Goal: Task Accomplishment & Management: Complete application form

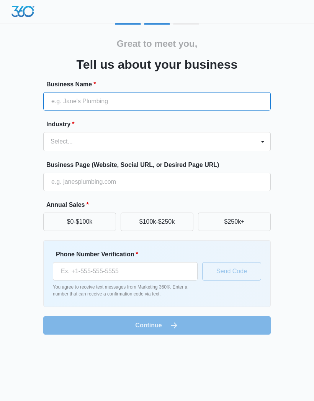
click at [84, 96] on input "Business Name *" at bounding box center [157, 101] width 228 height 18
type input "The battle ground"
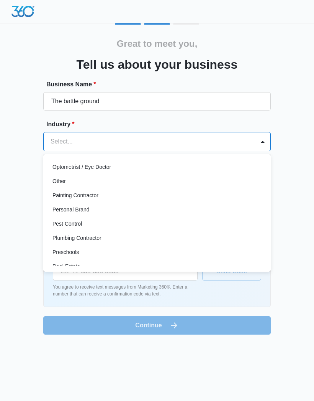
scroll to position [439, 0]
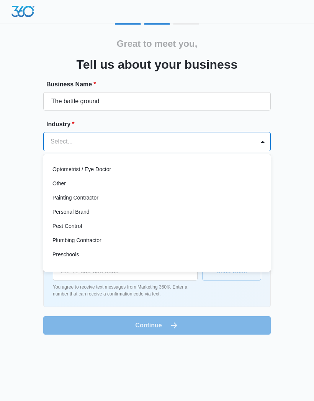
click at [53, 183] on p "Other" at bounding box center [59, 183] width 13 height 8
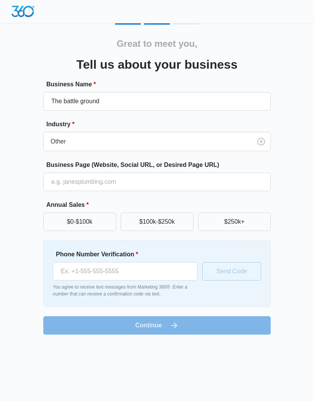
click at [231, 224] on button "$250k+" at bounding box center [234, 221] width 73 height 18
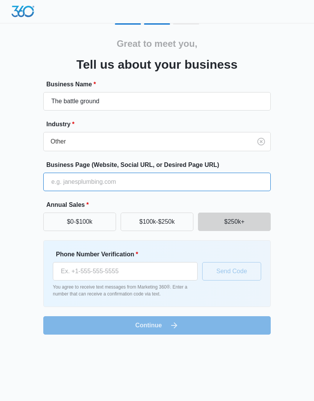
click at [63, 180] on input "Business Page (Website, Social URL, or Desired Page URL)" at bounding box center [157, 181] width 228 height 18
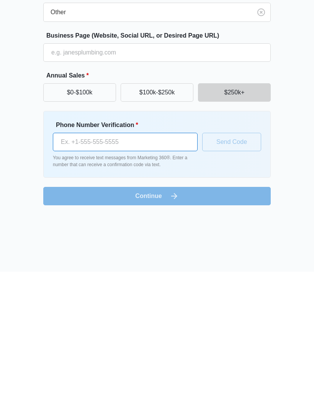
click at [84, 262] on input "Phone Number Verification *" at bounding box center [125, 271] width 145 height 18
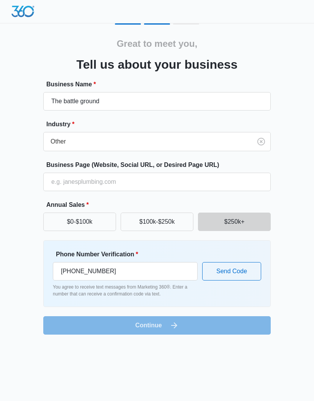
type input "(301) 213-2030"
click at [146, 322] on form "Business Name * The battle ground Industry * Other Business Page (Website, Soci…" at bounding box center [157, 207] width 228 height 255
click at [225, 272] on button "Send Code" at bounding box center [231, 271] width 59 height 18
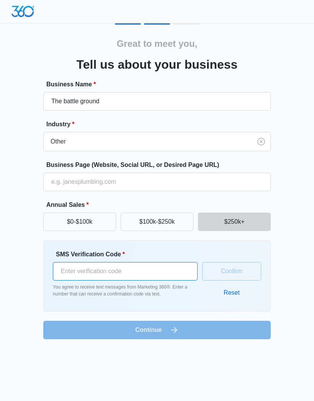
click at [81, 268] on input "SMS Verification Code *" at bounding box center [125, 271] width 145 height 18
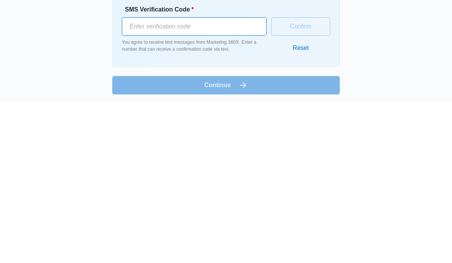
scroll to position [85, 0]
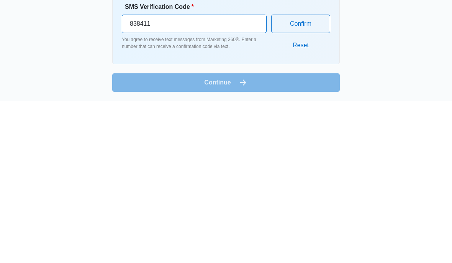
type input "838411"
click at [289, 176] on button "Confirm" at bounding box center [300, 185] width 59 height 18
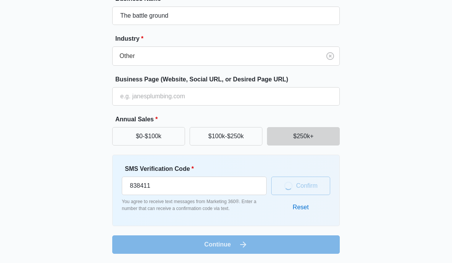
scroll to position [81, 0]
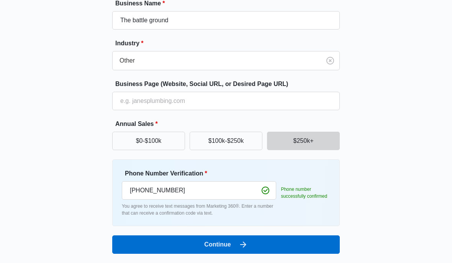
click at [164, 245] on button "Continue" at bounding box center [226, 244] width 228 height 18
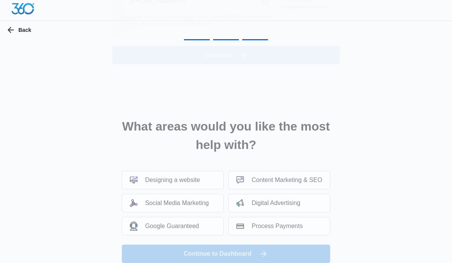
scroll to position [0, 0]
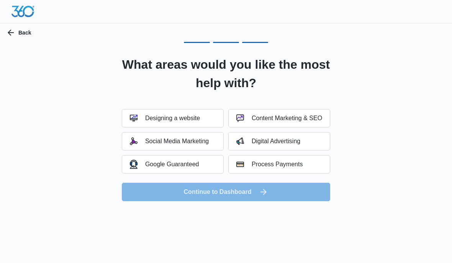
click at [151, 120] on div "Designing a website" at bounding box center [165, 118] width 70 height 8
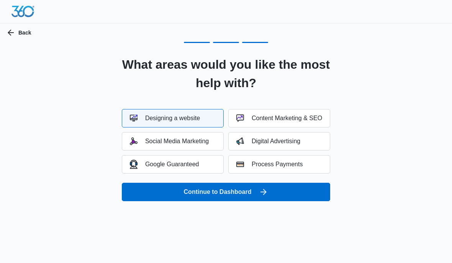
click at [153, 141] on div "Social Media Marketing" at bounding box center [169, 141] width 79 height 8
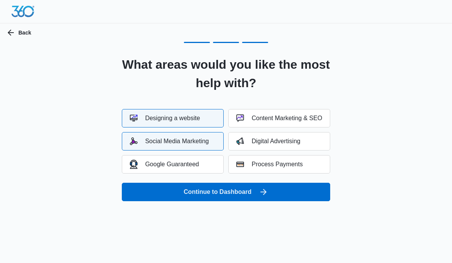
click at [153, 164] on div "Google Guaranteed" at bounding box center [164, 163] width 69 height 9
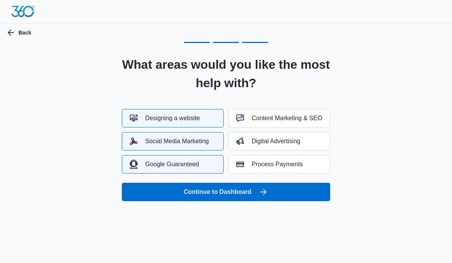
click at [252, 116] on div "Content Marketing & SEO" at bounding box center [280, 118] width 86 height 8
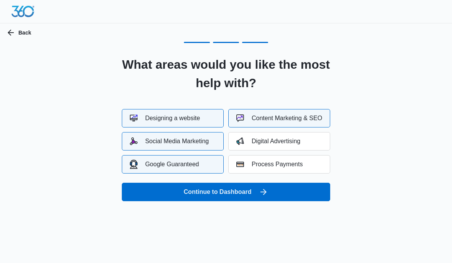
click at [253, 142] on div "Digital Advertising" at bounding box center [269, 141] width 64 height 8
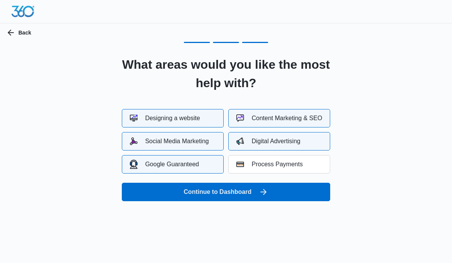
click at [196, 189] on button "Continue to Dashboard" at bounding box center [226, 191] width 209 height 18
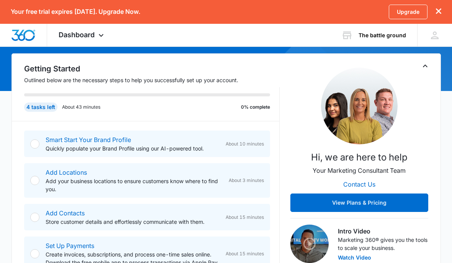
scroll to position [71, 0]
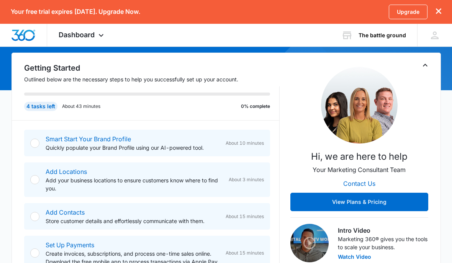
click at [43, 142] on div "Smart Start Your Brand Profile Quickly populate your Brand Profile using our AI…" at bounding box center [147, 143] width 246 height 26
click at [36, 140] on div at bounding box center [34, 142] width 9 height 9
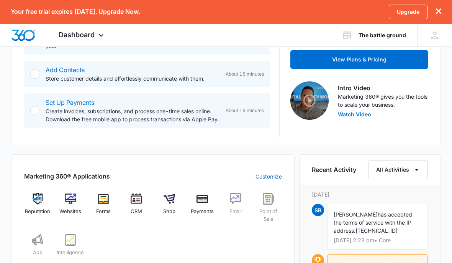
scroll to position [202, 0]
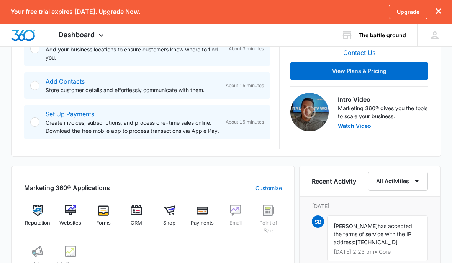
click at [324, 72] on button "View Plans & Pricing" at bounding box center [360, 71] width 138 height 18
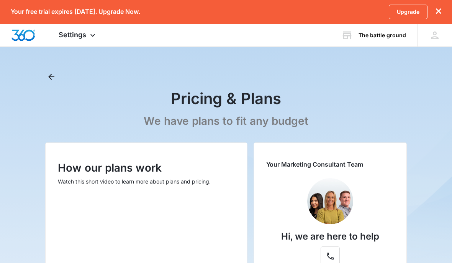
click at [371, 27] on div "The battle ground Your Accounts View All" at bounding box center [373, 35] width 87 height 23
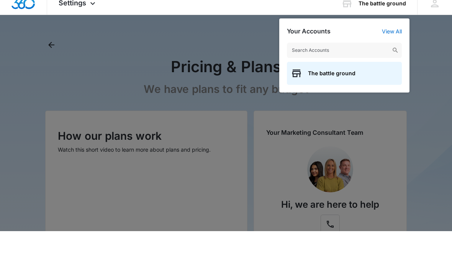
click at [251, 36] on div at bounding box center [226, 131] width 452 height 263
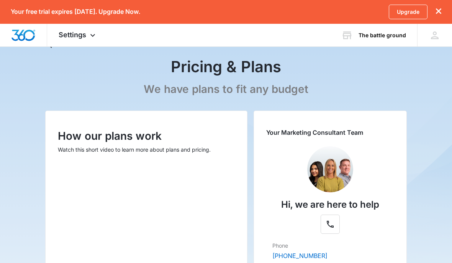
click at [436, 15] on div "Upgrade" at bounding box center [415, 12] width 53 height 15
click at [437, 41] on icon at bounding box center [434, 35] width 11 height 11
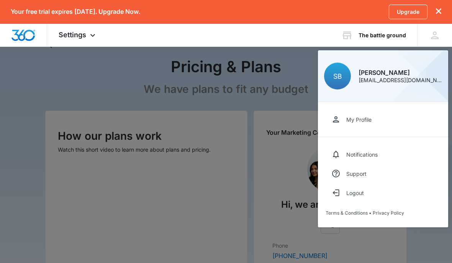
click at [348, 118] on div "My Profile" at bounding box center [359, 119] width 25 height 7
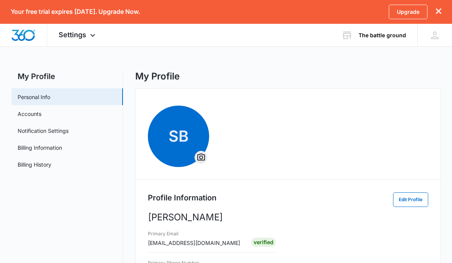
click at [32, 118] on link "Accounts" at bounding box center [30, 114] width 24 height 8
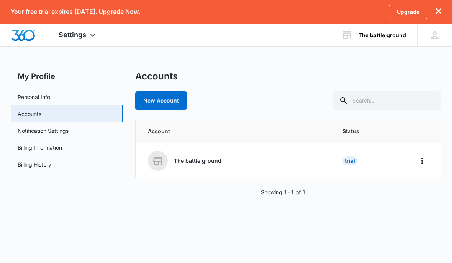
click at [23, 33] on img "Dashboard" at bounding box center [23, 35] width 25 height 11
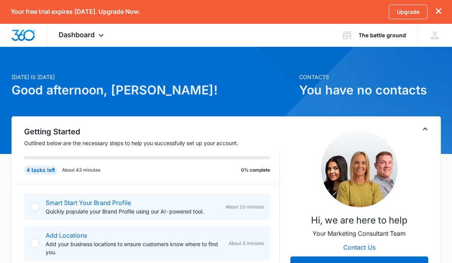
scroll to position [10, 0]
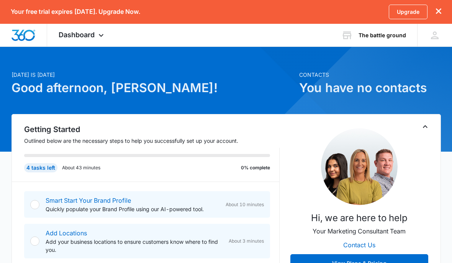
click at [34, 195] on div "Smart Start Your Brand Profile Quickly populate your Brand Profile using our AI…" at bounding box center [147, 204] width 246 height 26
click at [37, 204] on div at bounding box center [34, 204] width 9 height 9
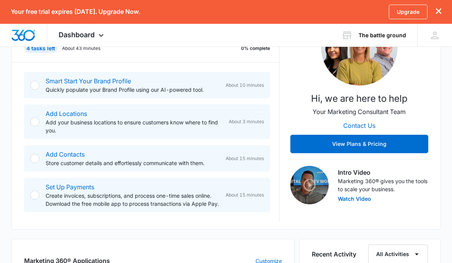
scroll to position [123, 0]
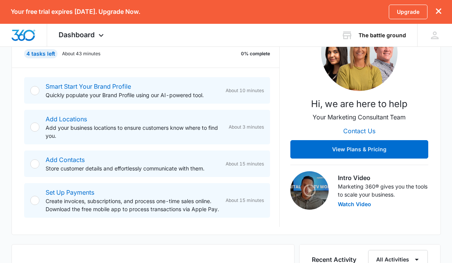
click at [41, 146] on div "Smart Start Your Brand Profile Quickly populate your Brand Profile using our AI…" at bounding box center [152, 147] width 256 height 159
click at [23, 158] on div "Getting Started Outlined below are the necessary steps to help you successfully…" at bounding box center [226, 117] width 430 height 235
click at [22, 158] on div "Getting Started Outlined below are the necessary steps to help you successfully…" at bounding box center [226, 117] width 430 height 235
click at [28, 164] on div "Add Contacts Store customer details and effortlessly communicate with them. Abo…" at bounding box center [147, 163] width 246 height 26
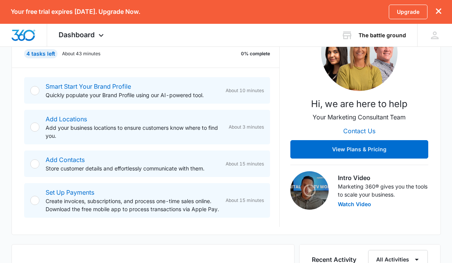
click at [28, 131] on div "Add Locations Add your business locations to ensure customers know where to fin…" at bounding box center [147, 127] width 246 height 34
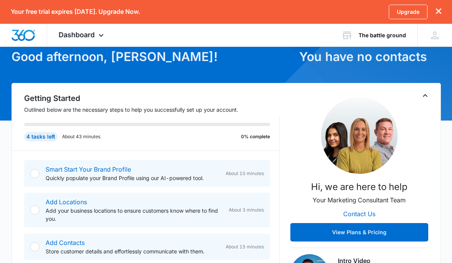
scroll to position [40, 0]
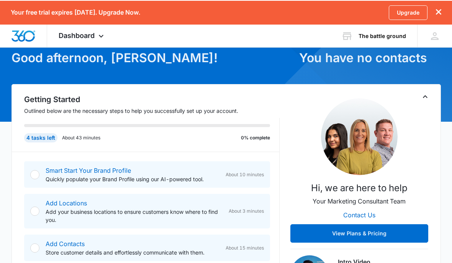
click at [35, 138] on div "4 tasks left" at bounding box center [40, 136] width 33 height 9
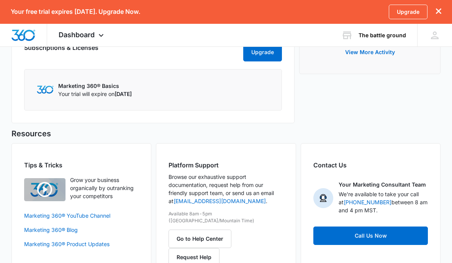
scroll to position [465, 0]
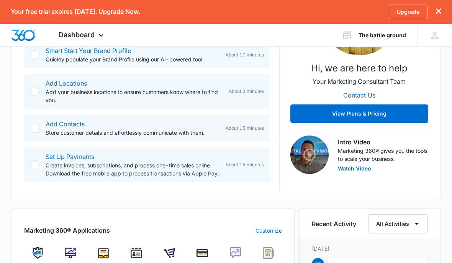
click at [31, 130] on div at bounding box center [34, 127] width 9 height 9
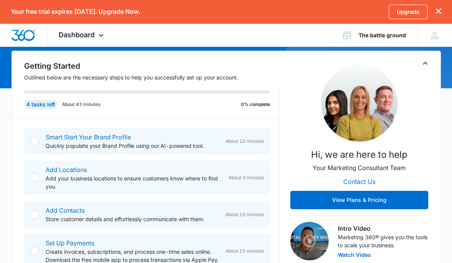
scroll to position [0, 0]
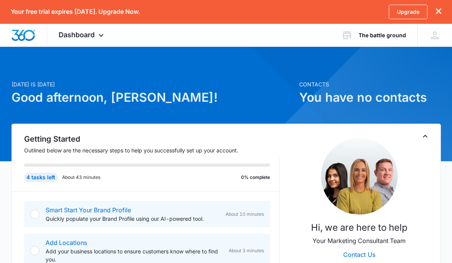
click at [42, 140] on h2 "Getting Started" at bounding box center [152, 138] width 256 height 11
click at [38, 171] on div "4 tasks left About 43 minutes 0% complete" at bounding box center [152, 174] width 256 height 34
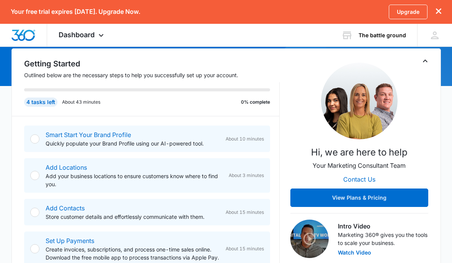
scroll to position [99, 0]
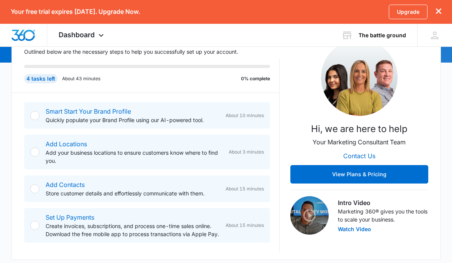
click at [33, 113] on div at bounding box center [34, 115] width 9 height 9
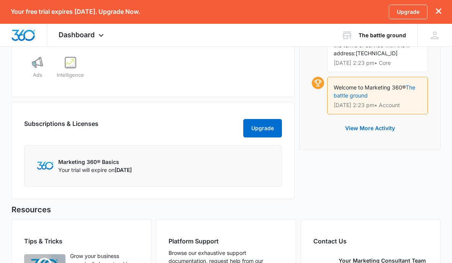
scroll to position [383, 0]
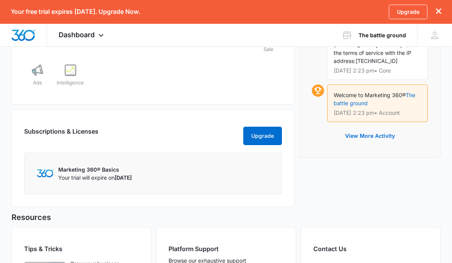
click at [358, 136] on button "View More Activity" at bounding box center [370, 135] width 65 height 18
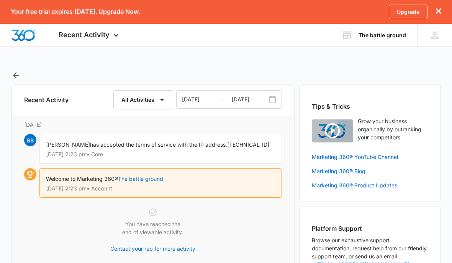
click at [116, 36] on icon at bounding box center [116, 35] width 5 height 3
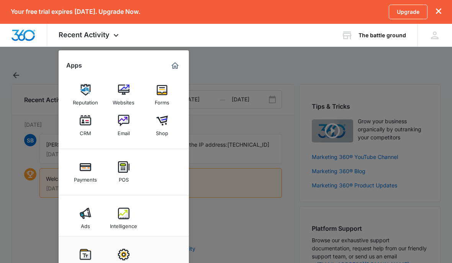
click at [124, 123] on img at bounding box center [123, 120] width 11 height 11
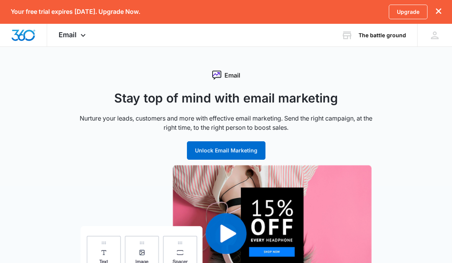
click at [124, 123] on p "Nurture your leads, customers and more with effective email marketing. Send the…" at bounding box center [226, 122] width 307 height 18
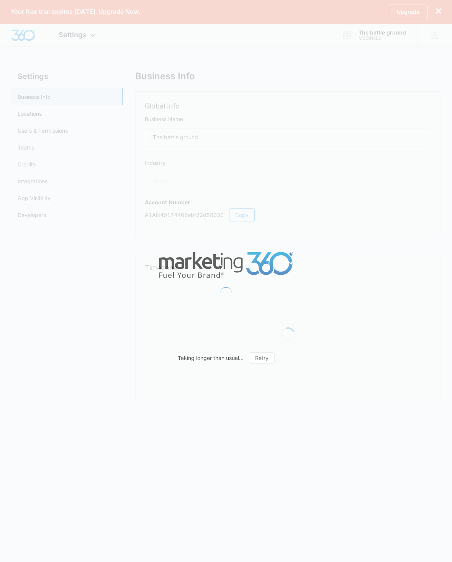
select select "52"
select select "US"
select select "America/New_York"
